Goal: Task Accomplishment & Management: Complete application form

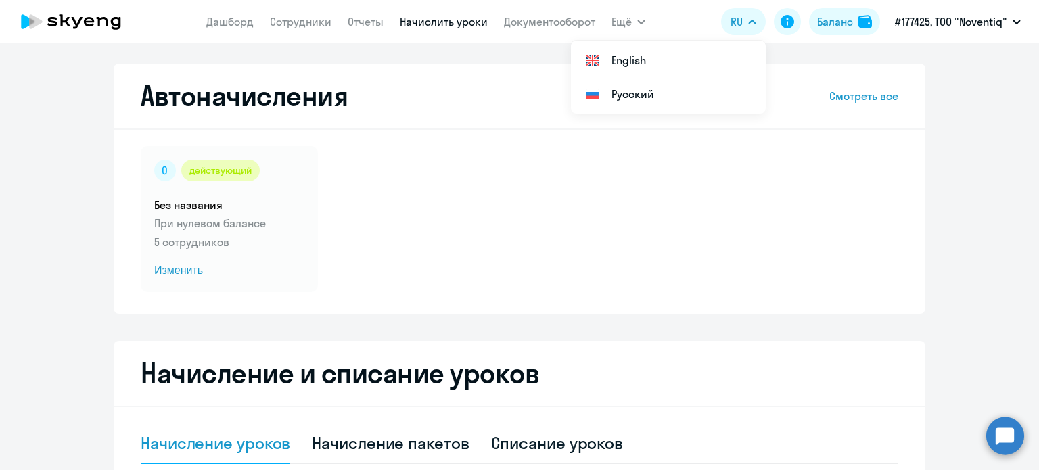
select select "10"
click at [293, 18] on link "Сотрудники" at bounding box center [301, 22] width 62 height 14
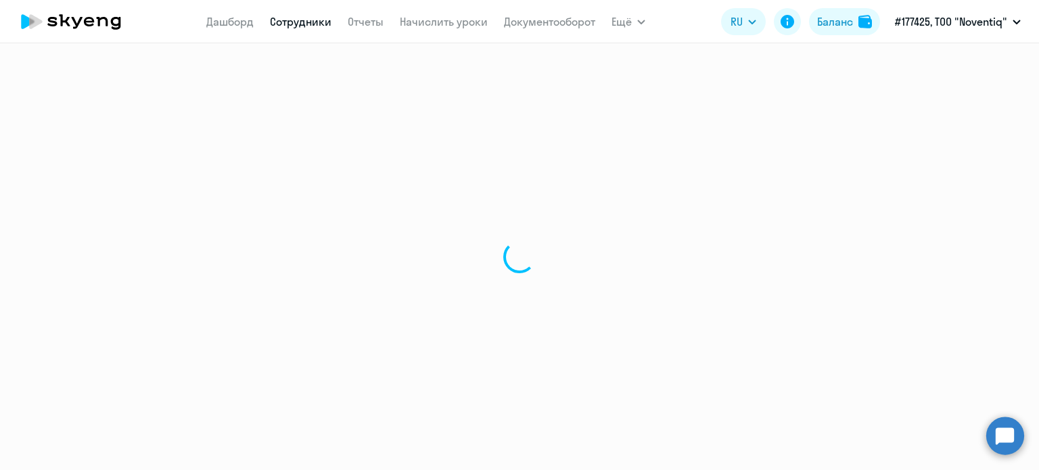
select select "30"
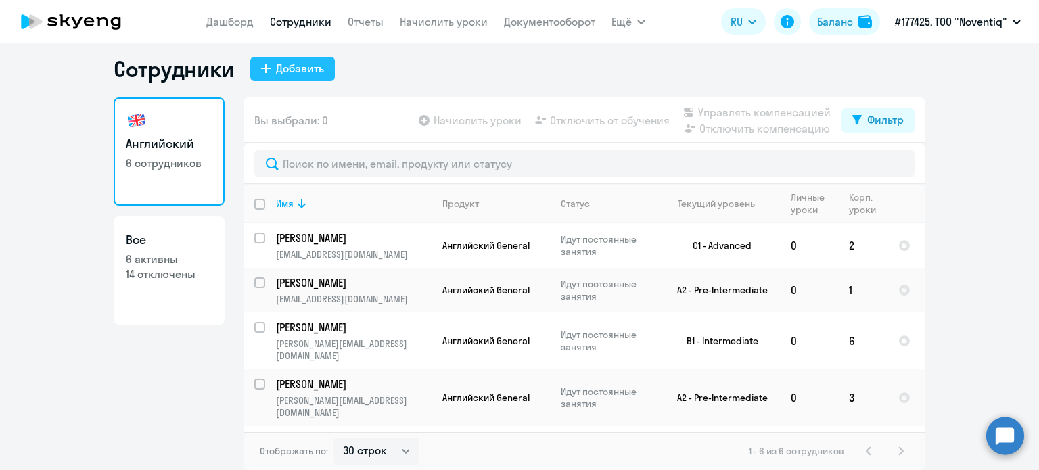
click at [277, 71] on div "Добавить" at bounding box center [300, 68] width 48 height 16
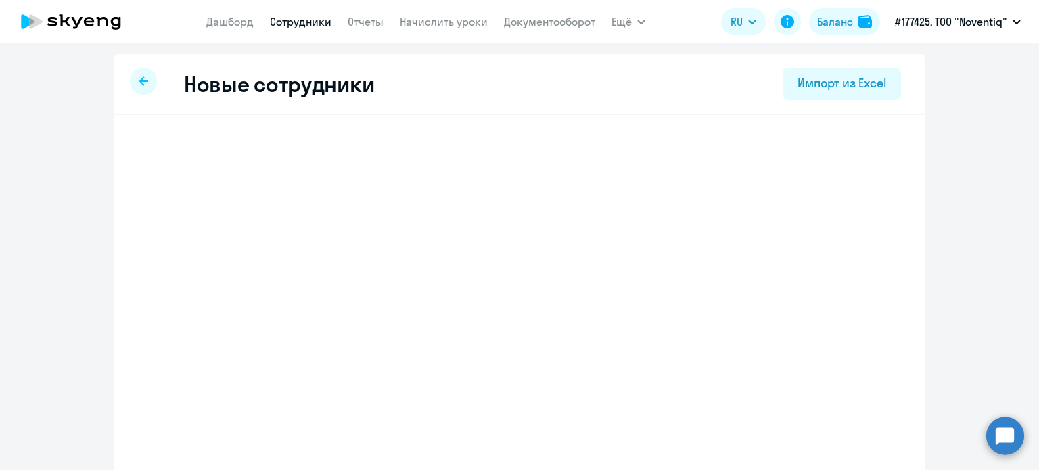
select select "english_adult_not_native_speaker"
select select "5"
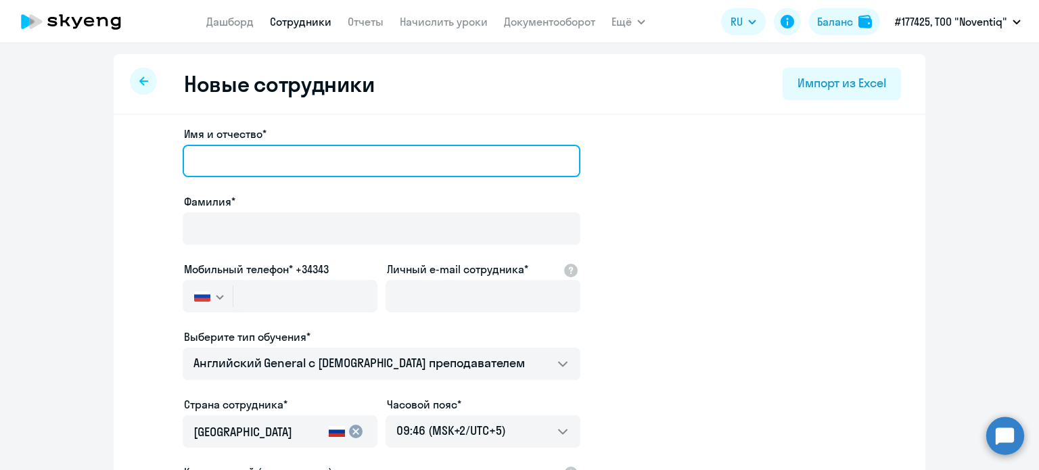
click at [268, 165] on input "Имя и отчество*" at bounding box center [382, 161] width 398 height 32
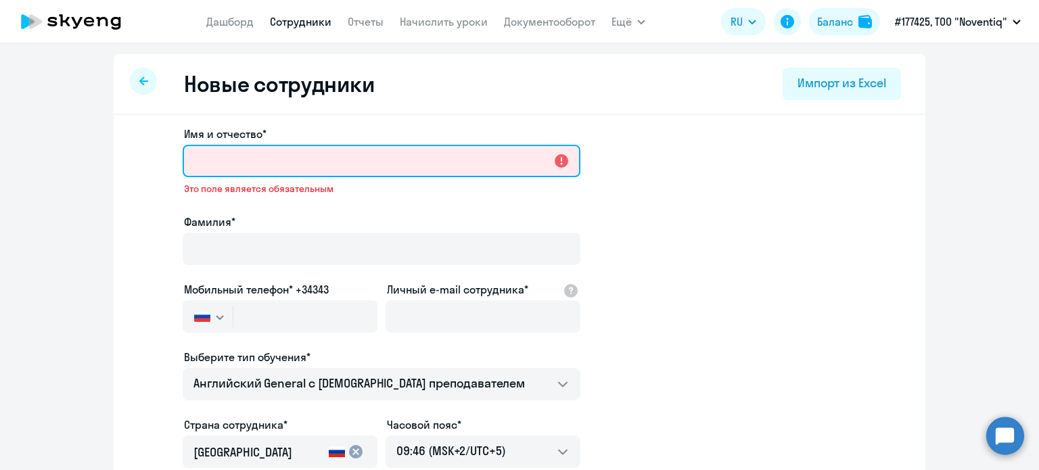
paste input "[PERSON_NAME]"
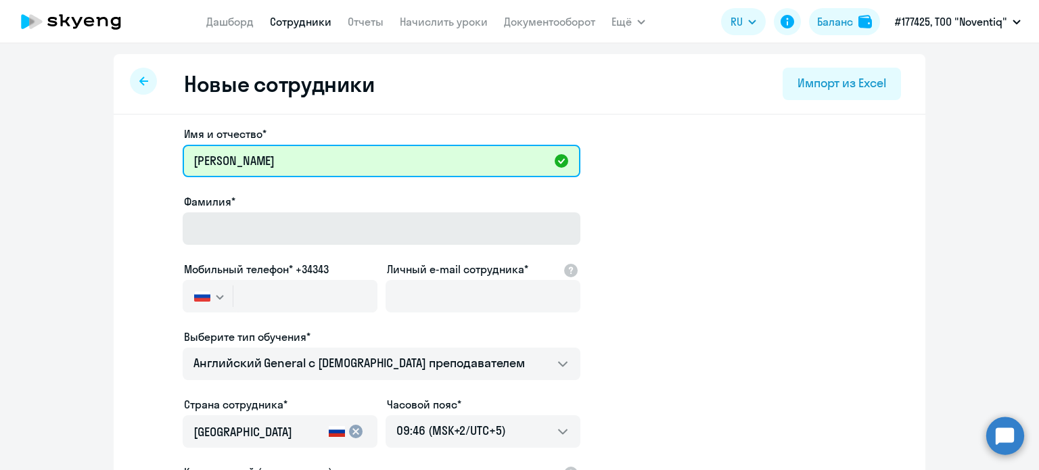
type input "[PERSON_NAME]"
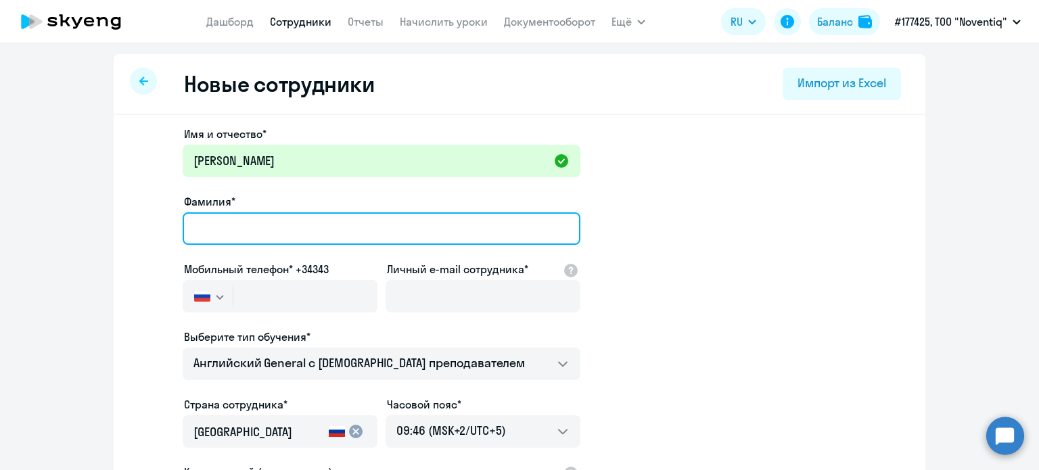
click at [264, 222] on input "Фамилия*" at bounding box center [382, 228] width 398 height 32
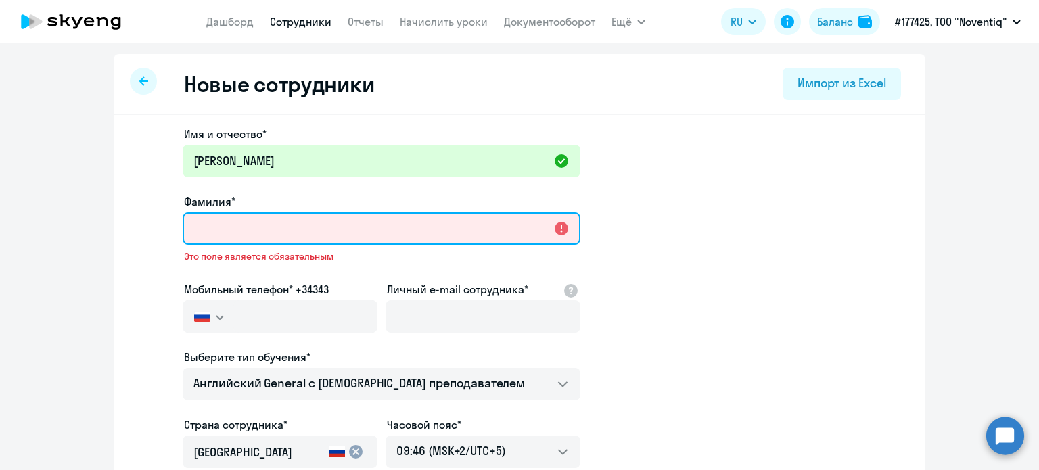
paste input "Ребристый"
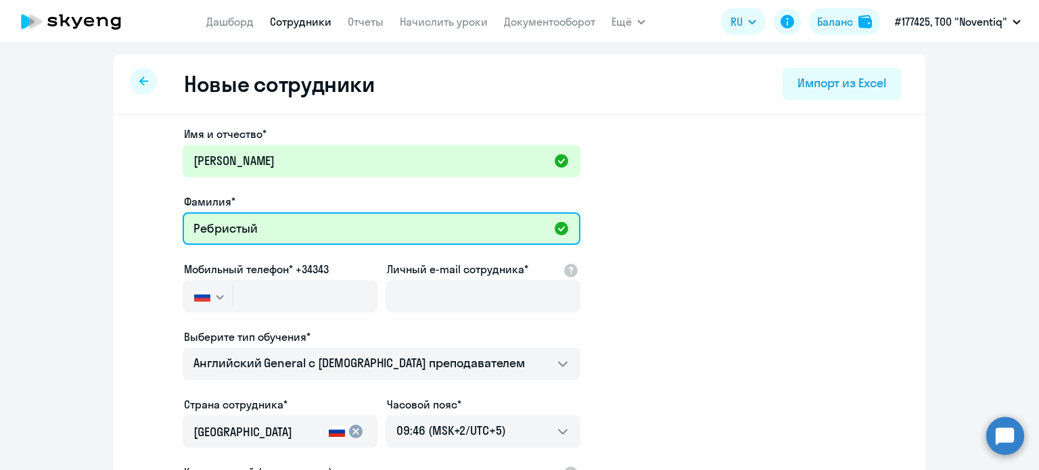
type input "Ребристый"
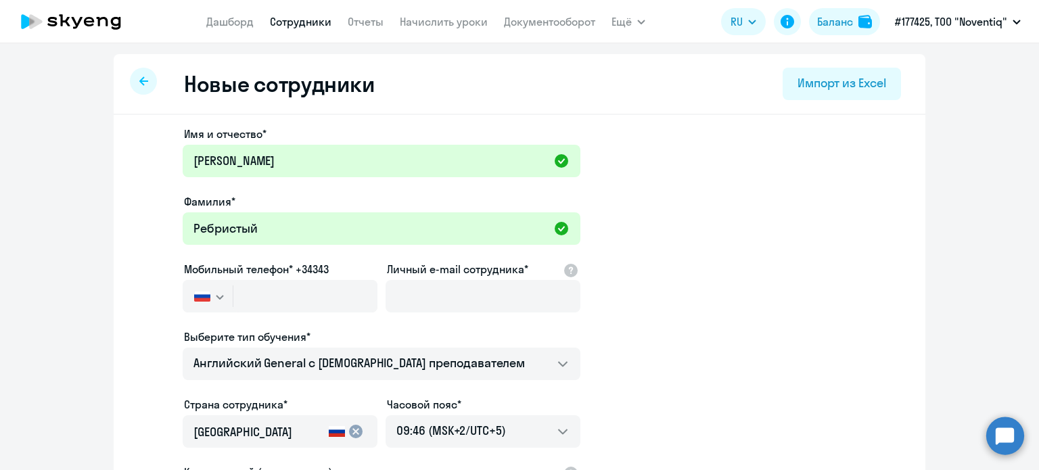
click at [216, 302] on button "button" at bounding box center [208, 296] width 50 height 32
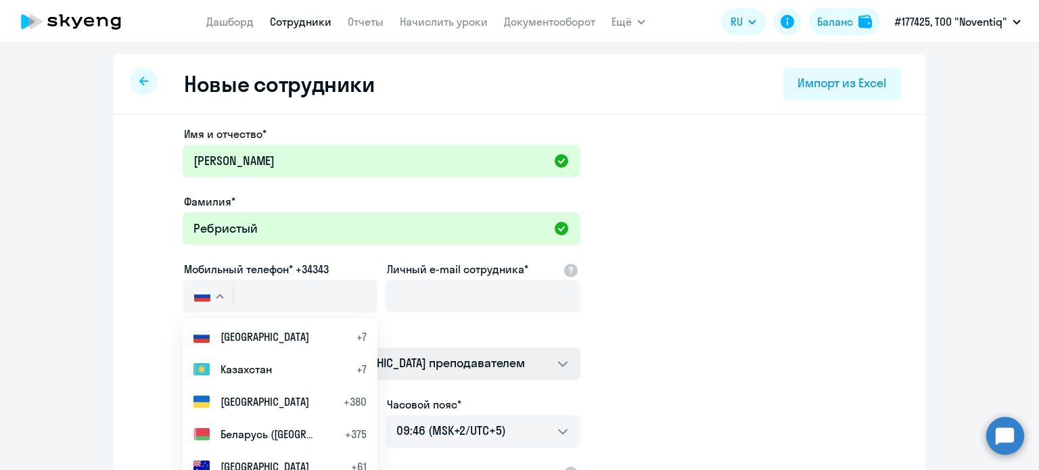
click at [215, 375] on li "Казахстан +7" at bounding box center [280, 369] width 195 height 32
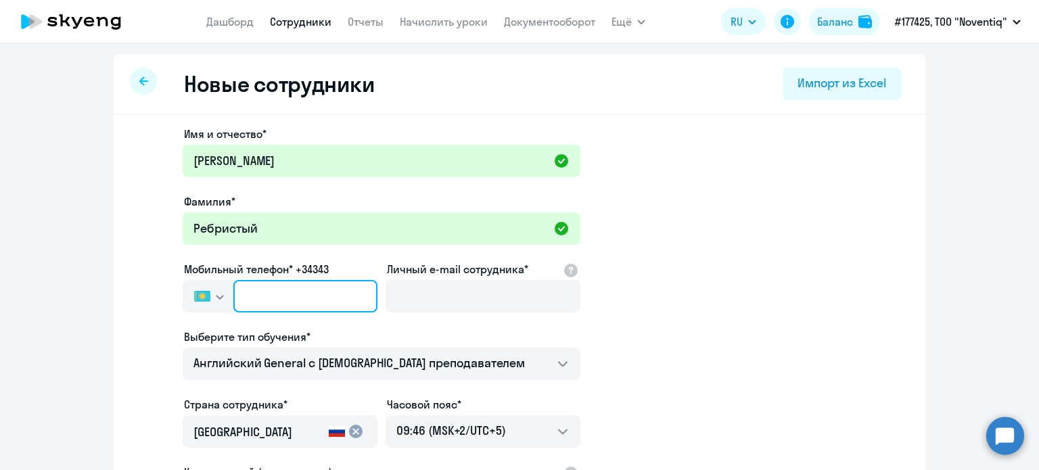
click at [260, 301] on input "text" at bounding box center [305, 296] width 144 height 32
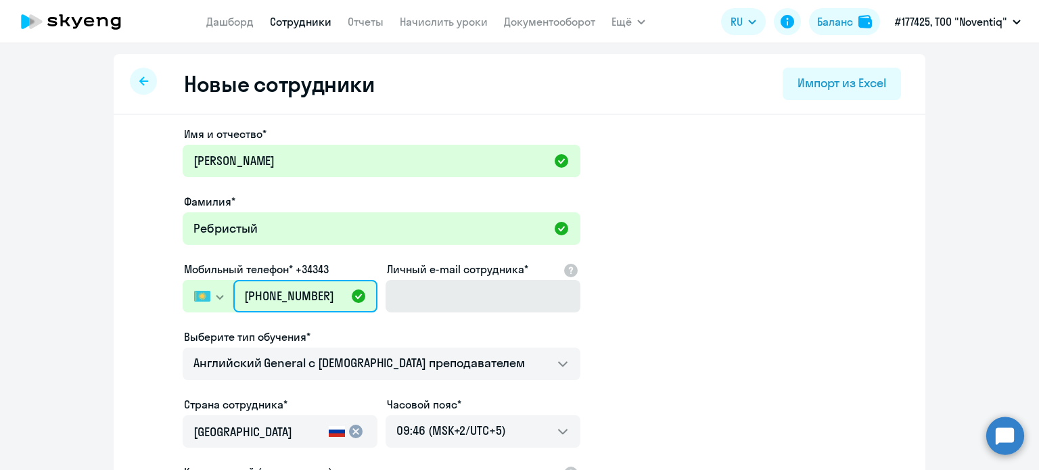
type input "[PHONE_NUMBER]"
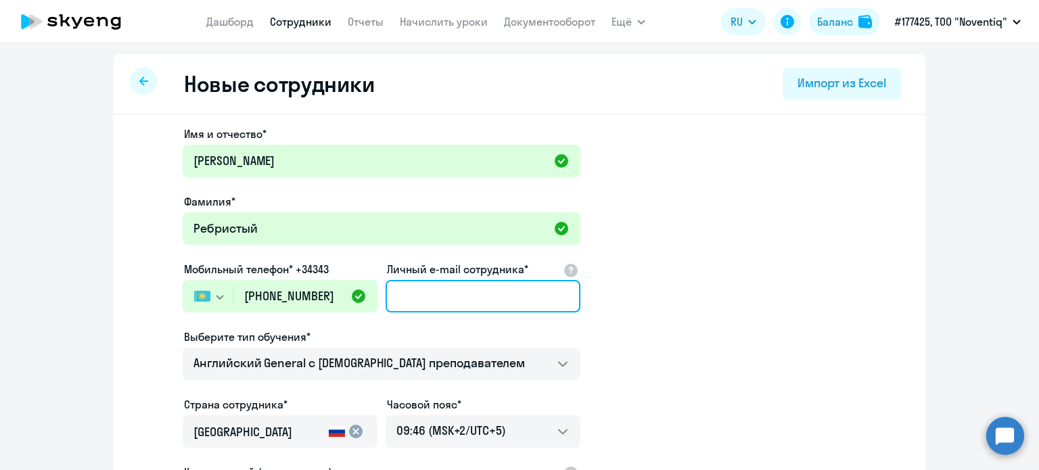
click at [518, 297] on input "Личный e-mail сотрудника*" at bounding box center [482, 296] width 195 height 32
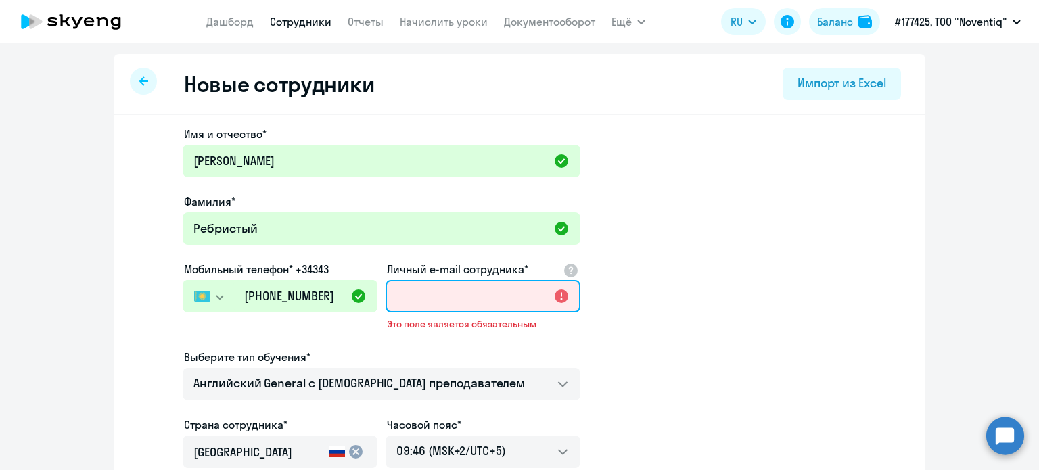
paste input "[PERSON_NAME][EMAIL_ADDRESS][DOMAIN_NAME]"
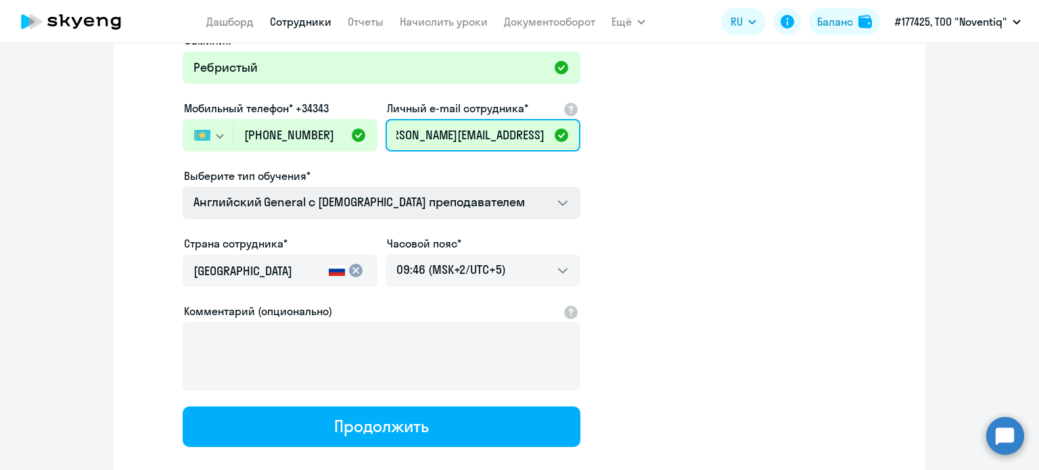
scroll to position [203, 0]
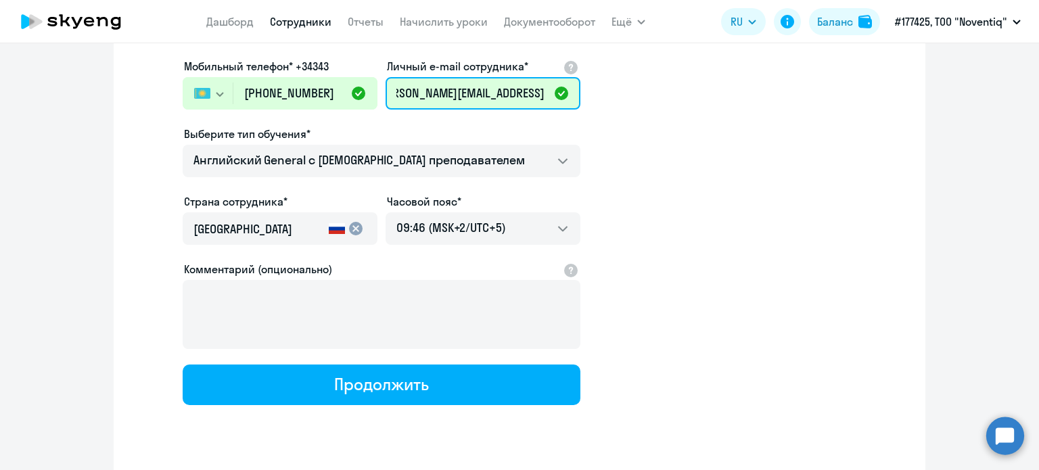
type input "[PERSON_NAME][EMAIL_ADDRESS][DOMAIN_NAME]"
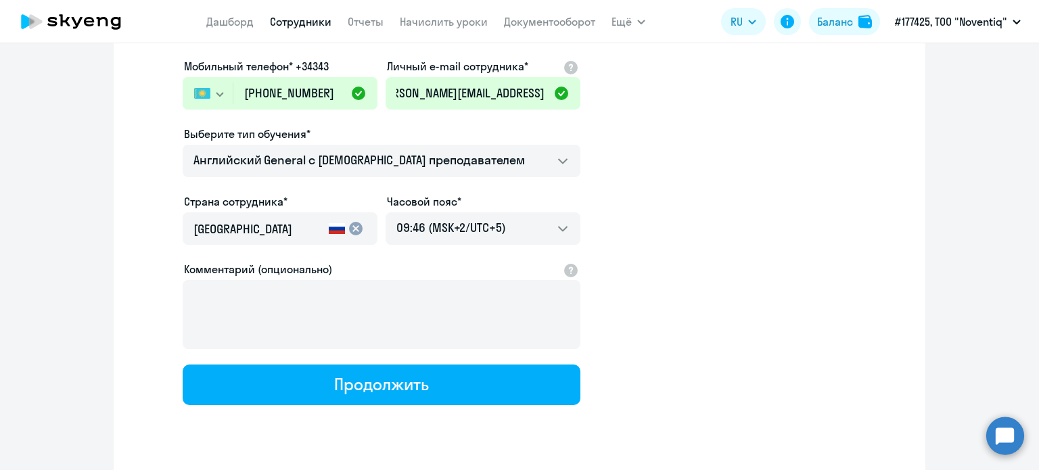
scroll to position [0, 0]
click at [354, 229] on mat-icon "cancel" at bounding box center [356, 228] width 16 height 16
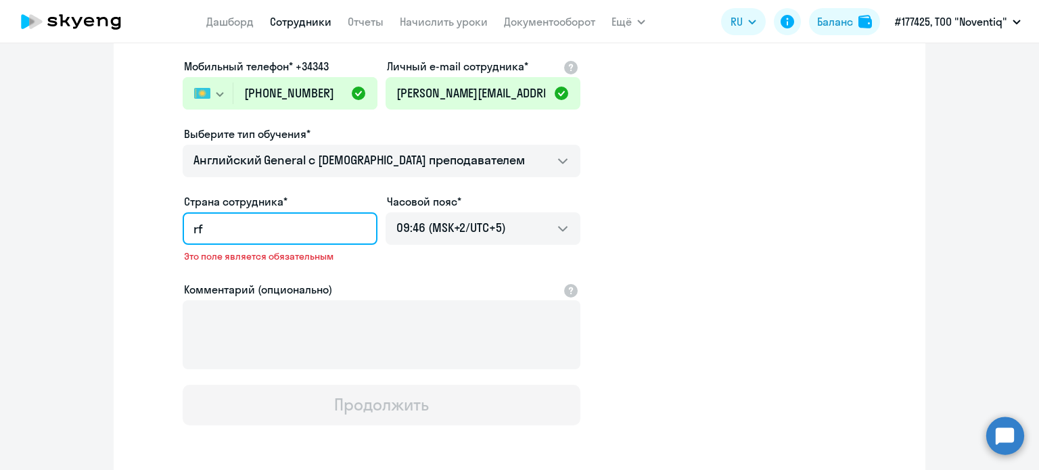
type input "r"
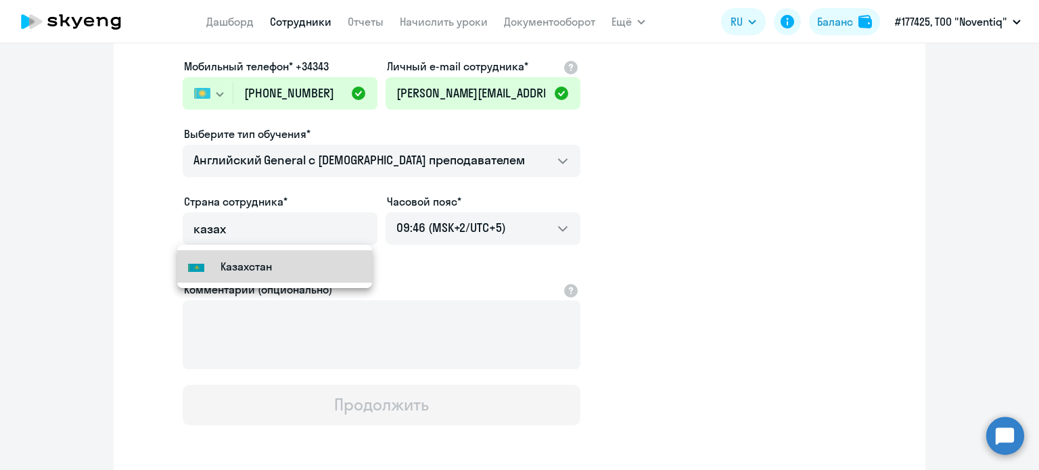
click at [291, 260] on mat-option "Flag of [GEOGRAPHIC_DATA] [GEOGRAPHIC_DATA]" at bounding box center [274, 266] width 195 height 32
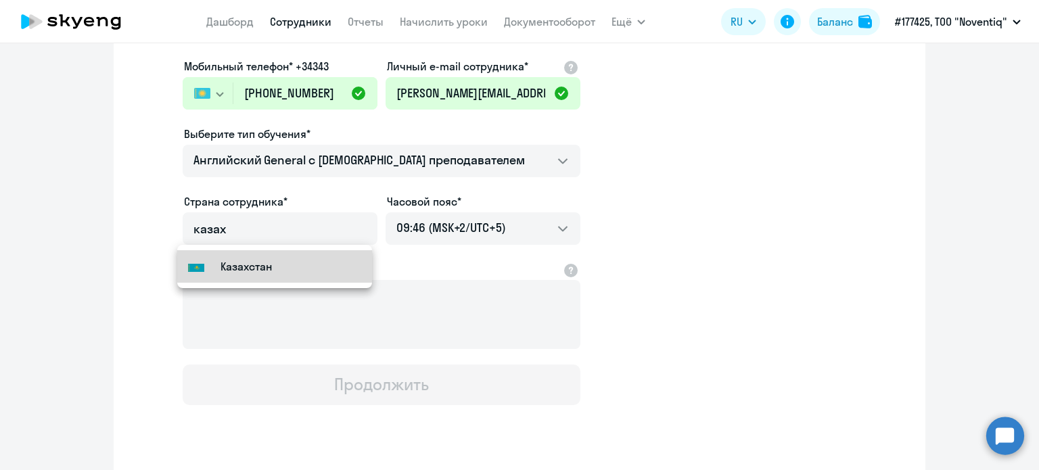
type input "Казахстан"
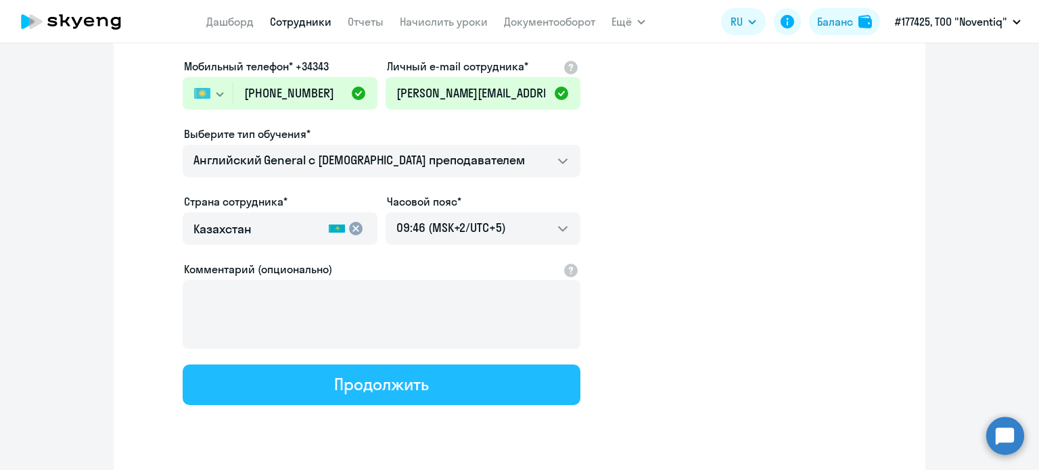
click at [446, 393] on button "Продолжить" at bounding box center [382, 384] width 398 height 41
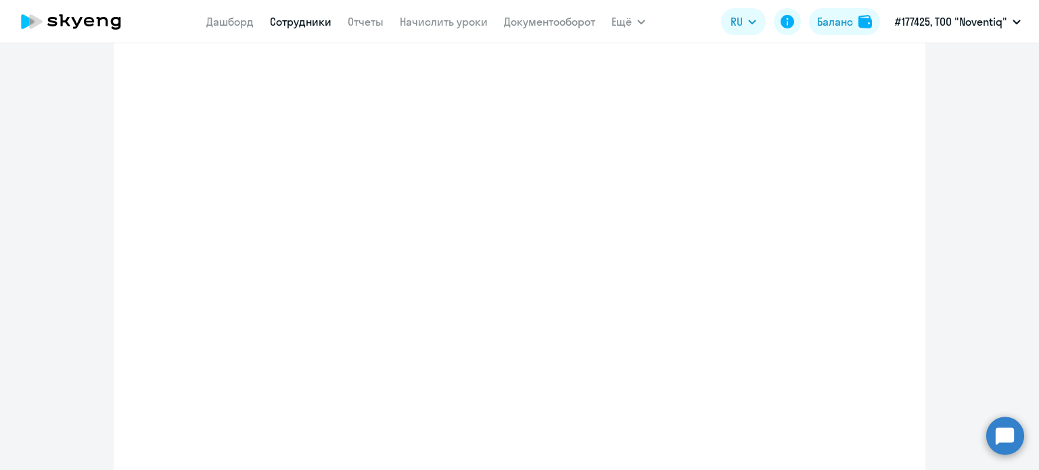
select select "english_adult_not_native_speaker"
select select "5"
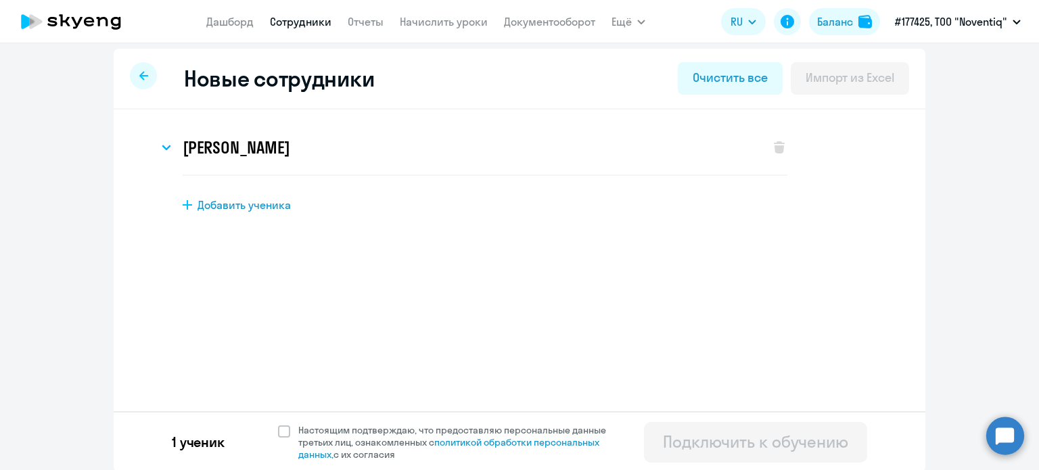
scroll to position [7, 0]
click at [279, 426] on span at bounding box center [284, 430] width 12 height 12
click at [278, 423] on input "Настоящим подтверждаю, что предоставляю персональные данные третьих лиц, ознако…" at bounding box center [277, 422] width 1 height 1
checkbox input "true"
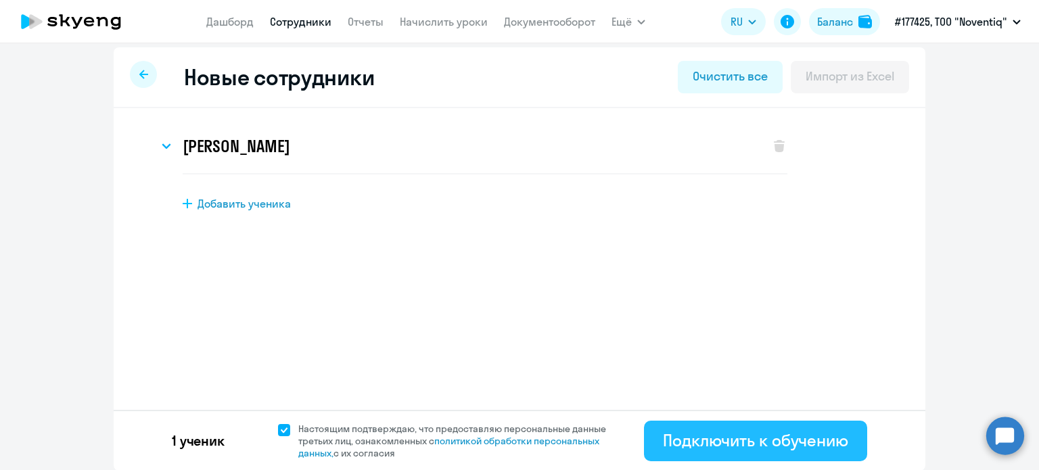
click at [704, 429] on div "Подключить к обучению" at bounding box center [755, 440] width 185 height 22
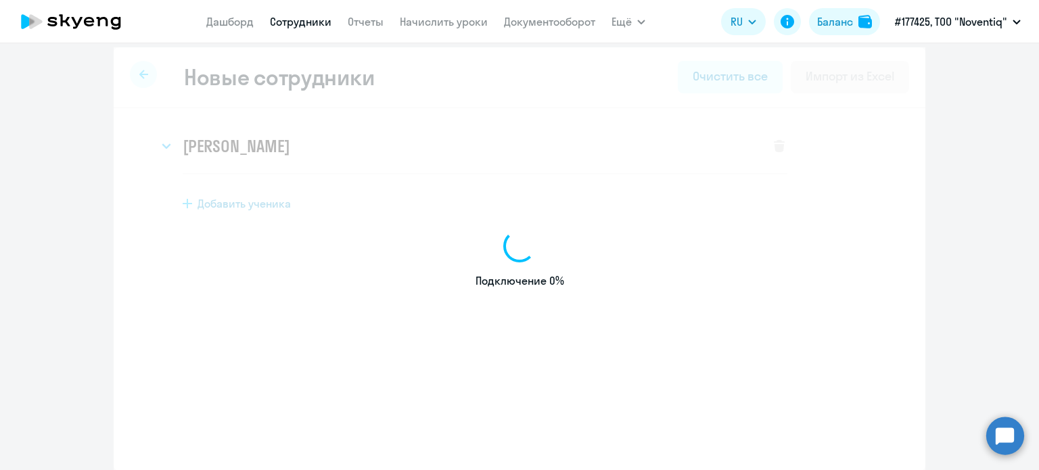
select select "english_adult_not_native_speaker"
select select "5"
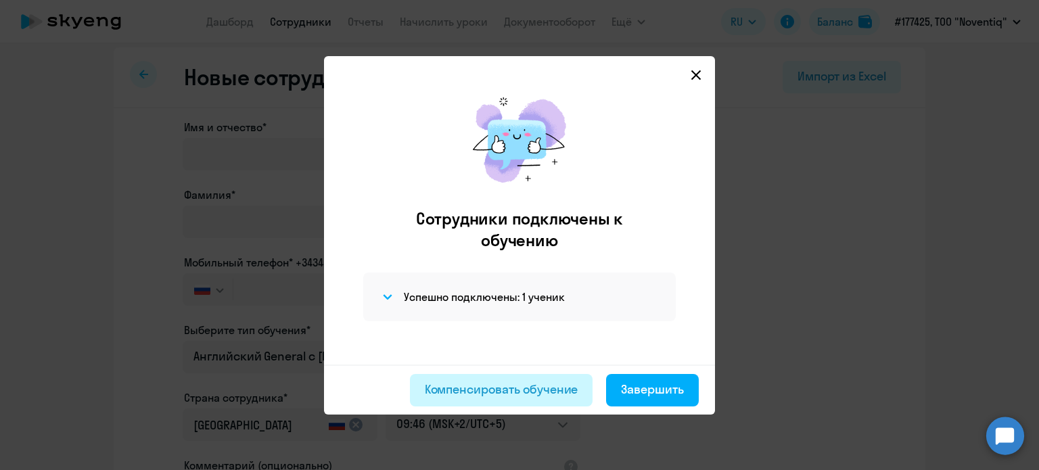
click at [552, 383] on div "Компенсировать обучение" at bounding box center [501, 390] width 153 height 18
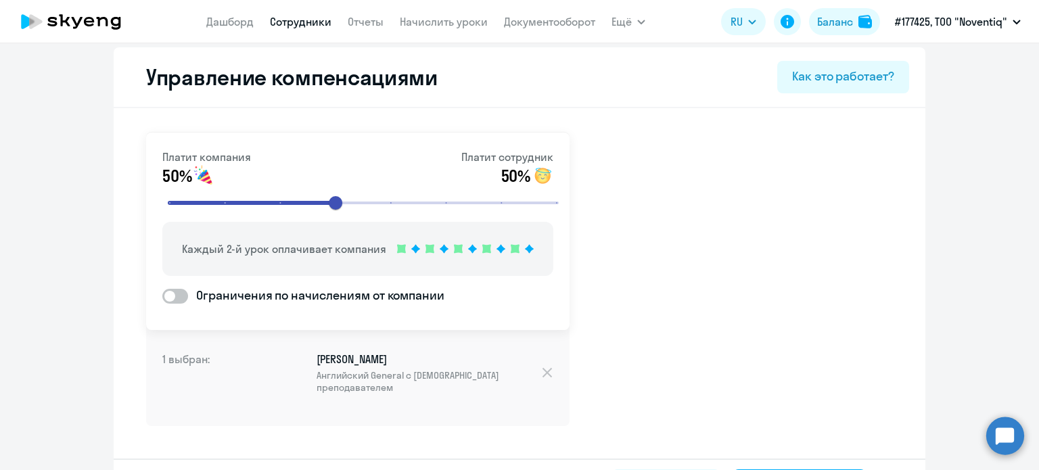
click at [300, 17] on link "Сотрудники" at bounding box center [301, 22] width 62 height 14
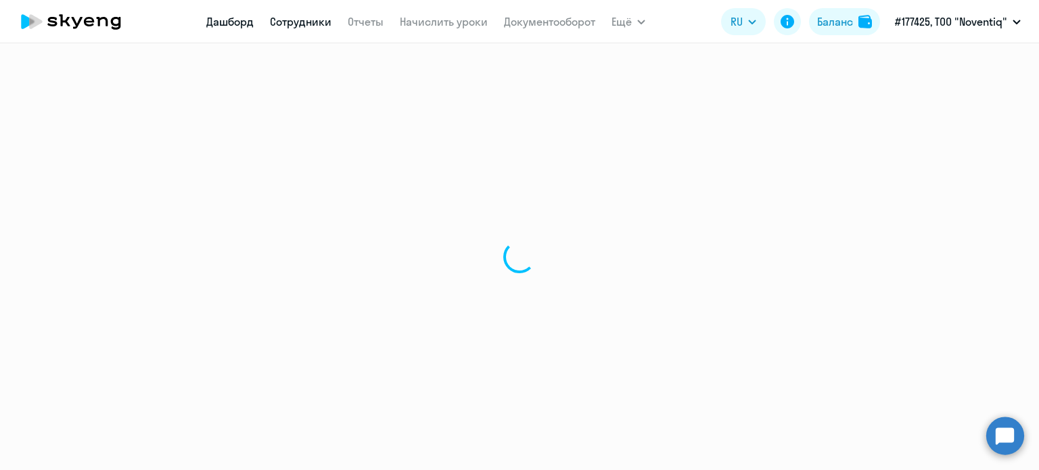
select select "30"
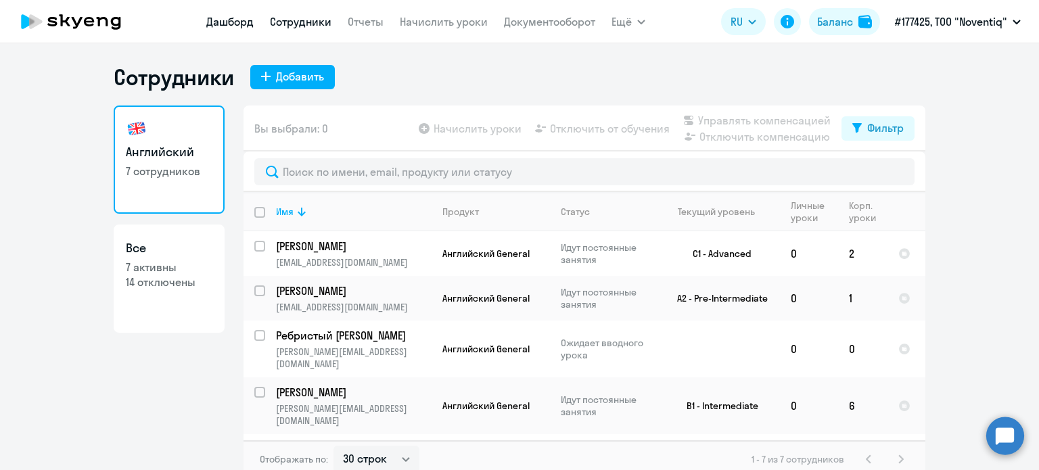
click at [241, 21] on link "Дашборд" at bounding box center [229, 22] width 47 height 14
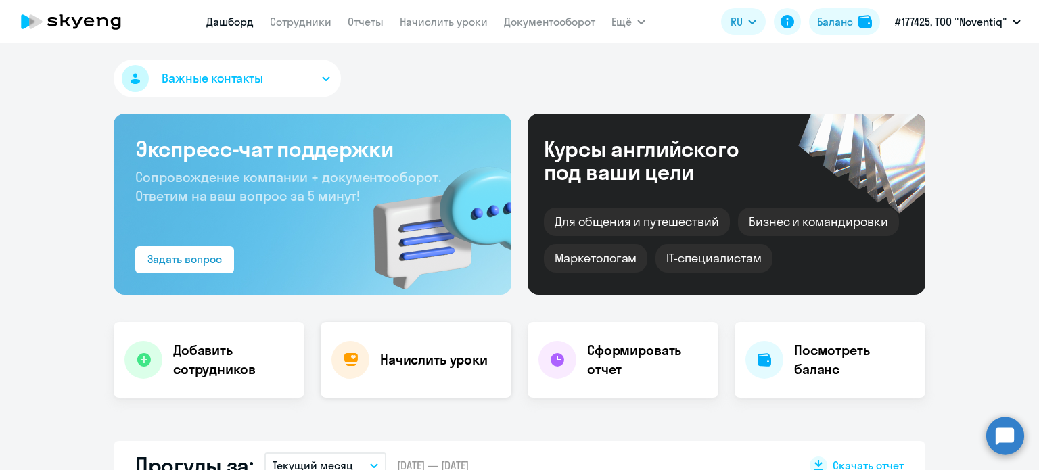
click at [416, 339] on div "Начислить уроки" at bounding box center [415, 360] width 191 height 76
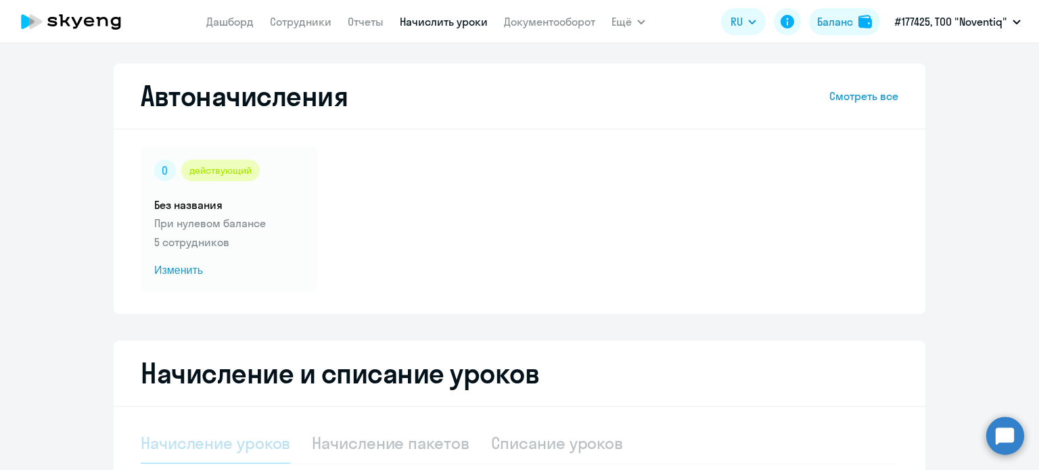
select select "10"
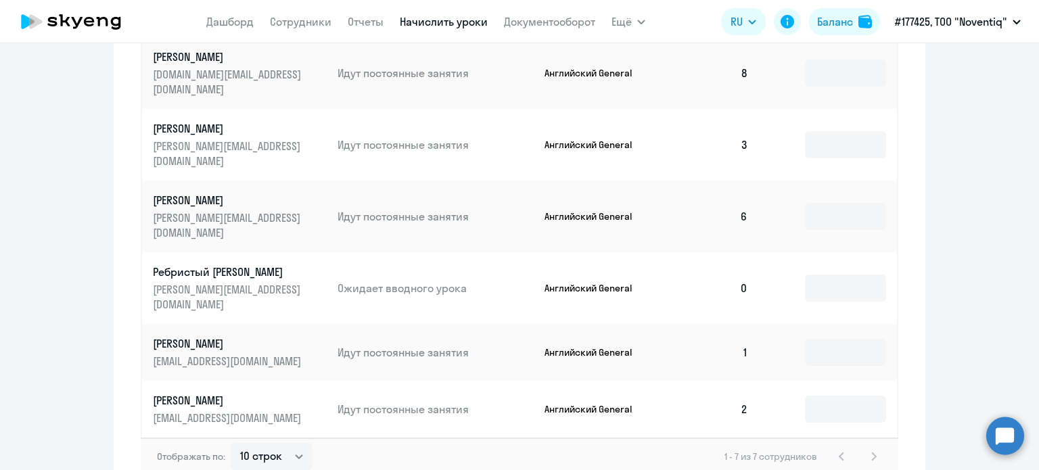
scroll to position [676, 0]
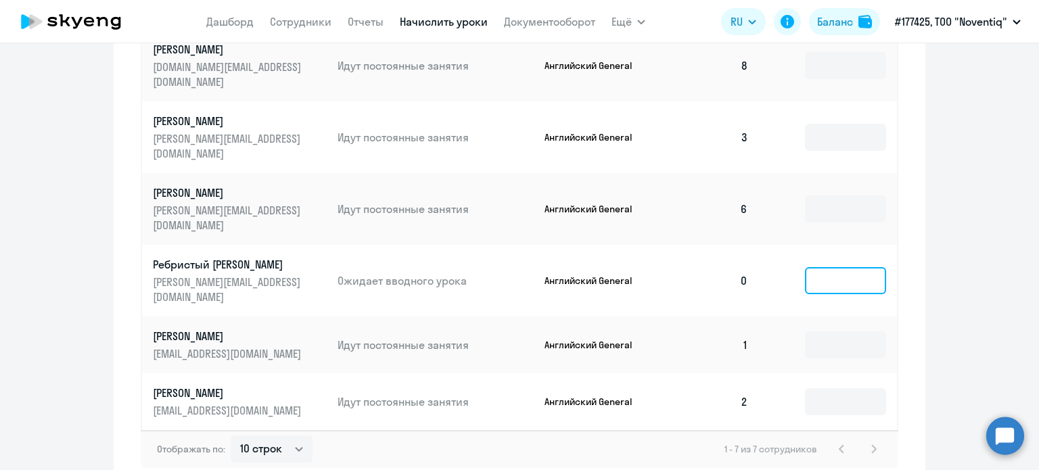
click at [836, 267] on input at bounding box center [845, 280] width 81 height 27
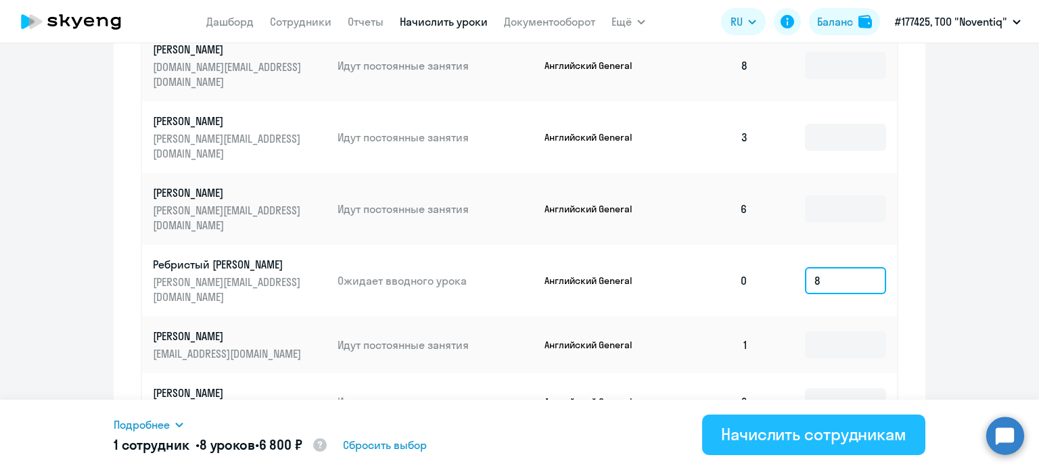
type input "8"
click at [773, 443] on div "Начислить сотрудникам" at bounding box center [813, 434] width 185 height 22
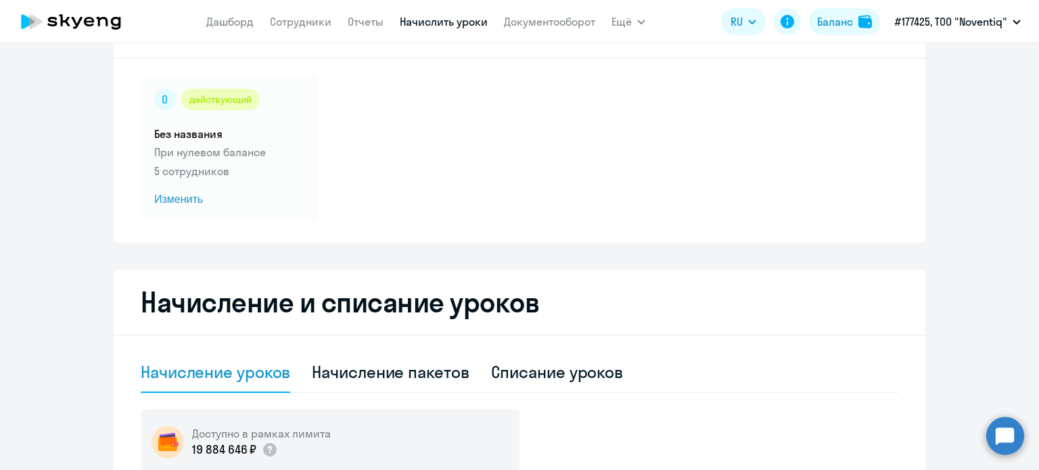
scroll to position [0, 0]
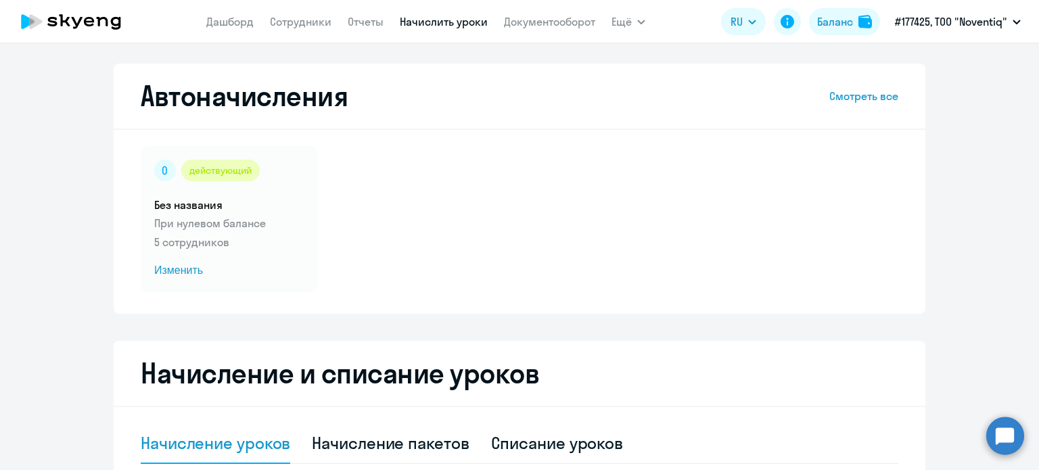
click at [308, 30] on nav "[PERSON_NAME] Отчеты Начислить уроки Документооборот" at bounding box center [400, 21] width 389 height 27
